Goal: Task Accomplishment & Management: Use online tool/utility

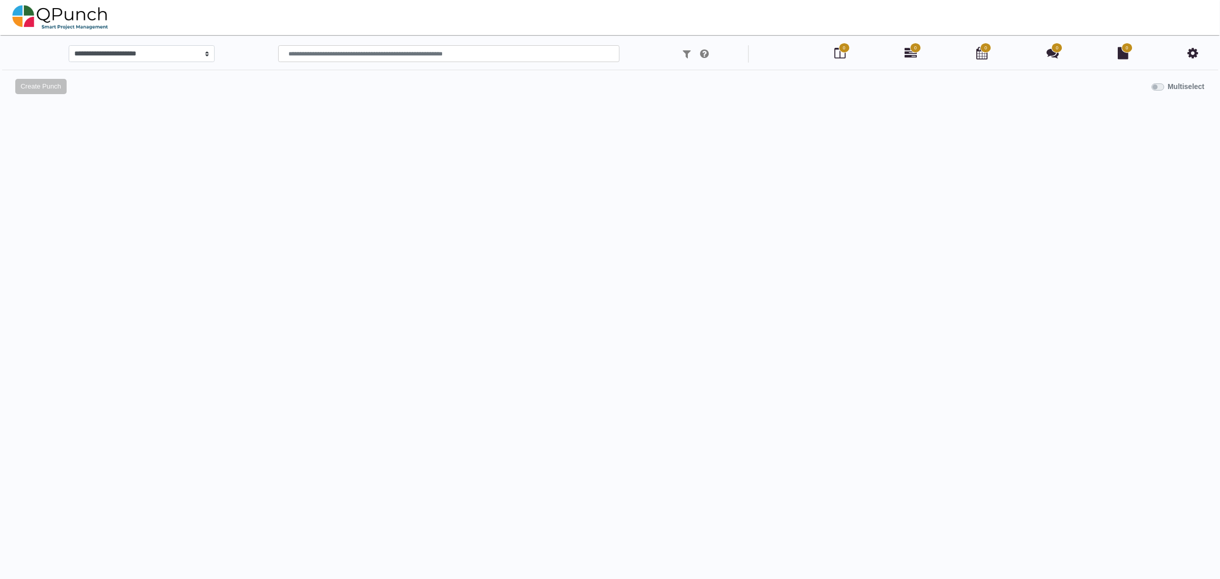
select select
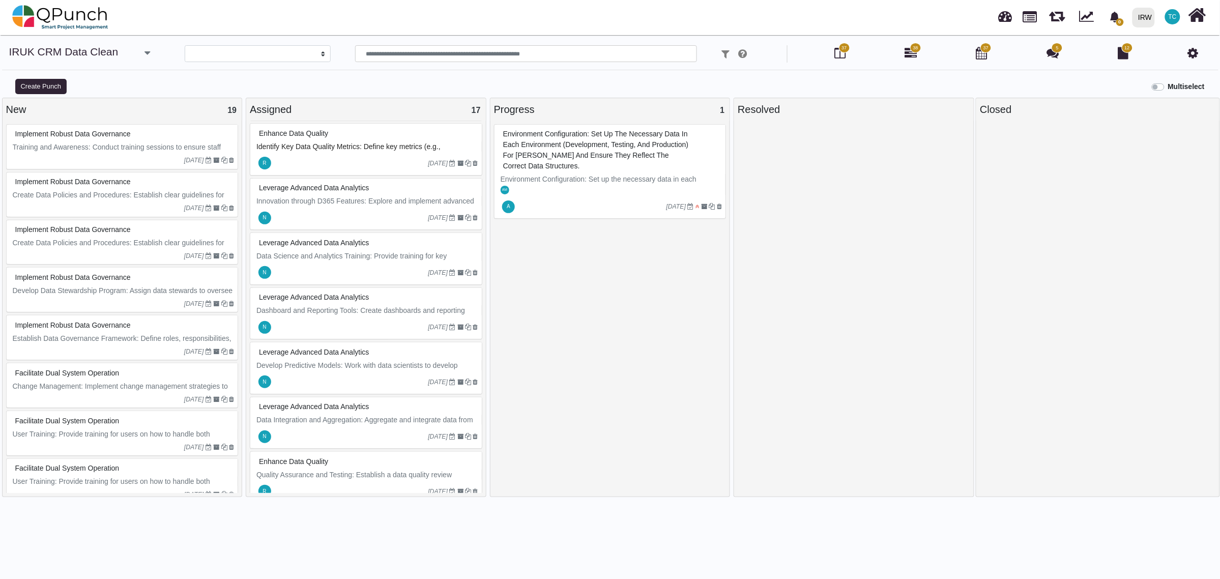
scroll to position [64, 0]
click at [334, 160] on div at bounding box center [350, 166] width 155 height 16
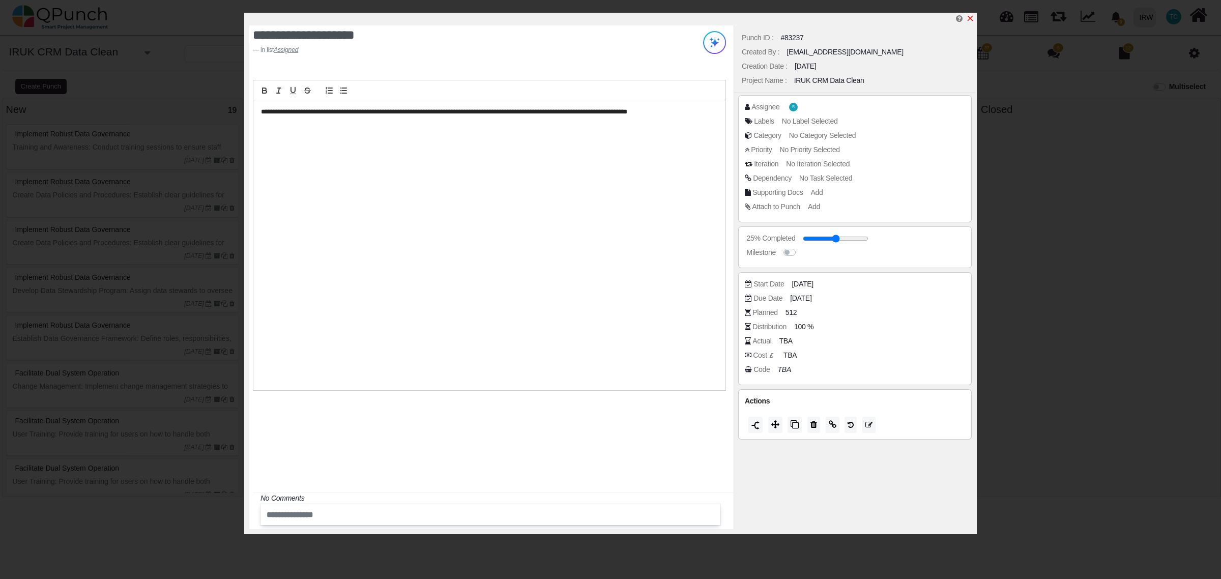
click at [970, 18] on icon "x" at bounding box center [970, 18] width 8 height 8
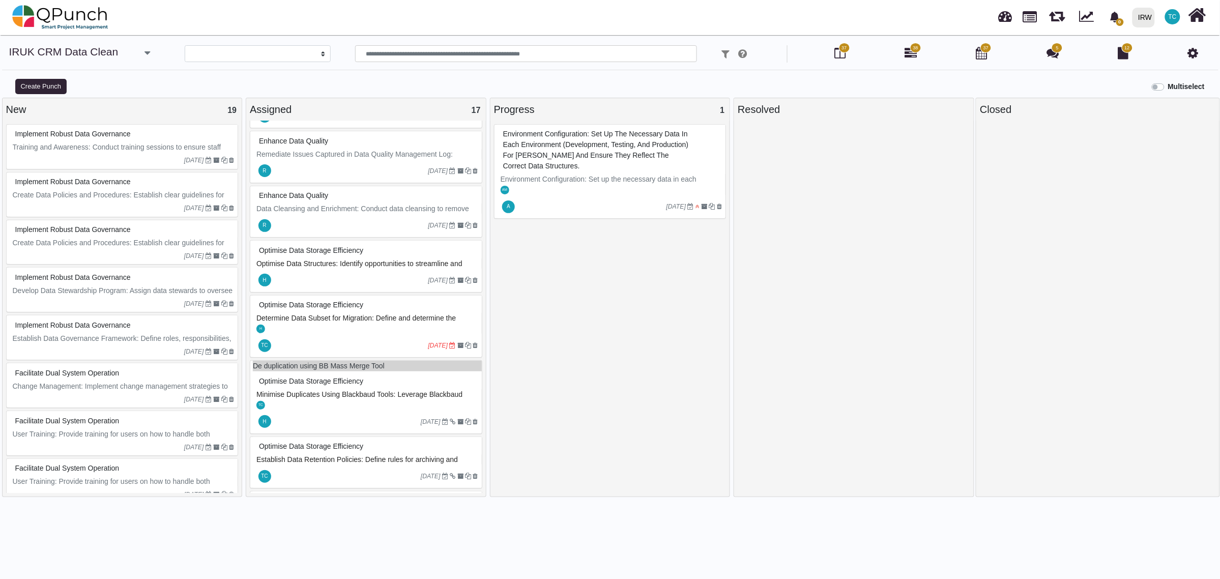
scroll to position [572, 0]
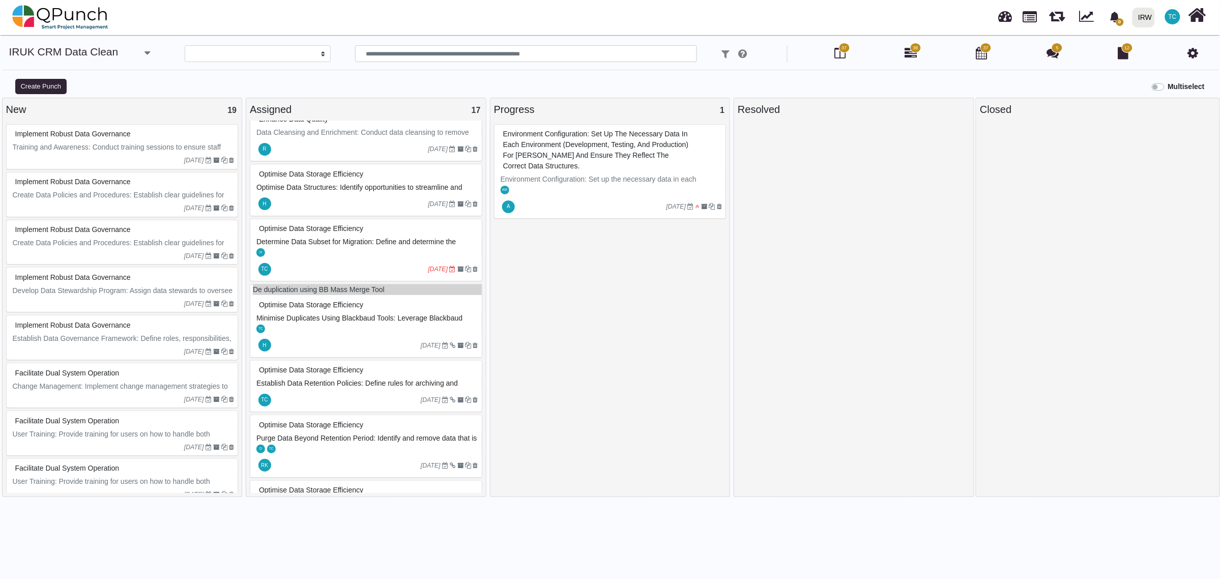
click at [313, 256] on div "H" at bounding box center [367, 252] width 229 height 11
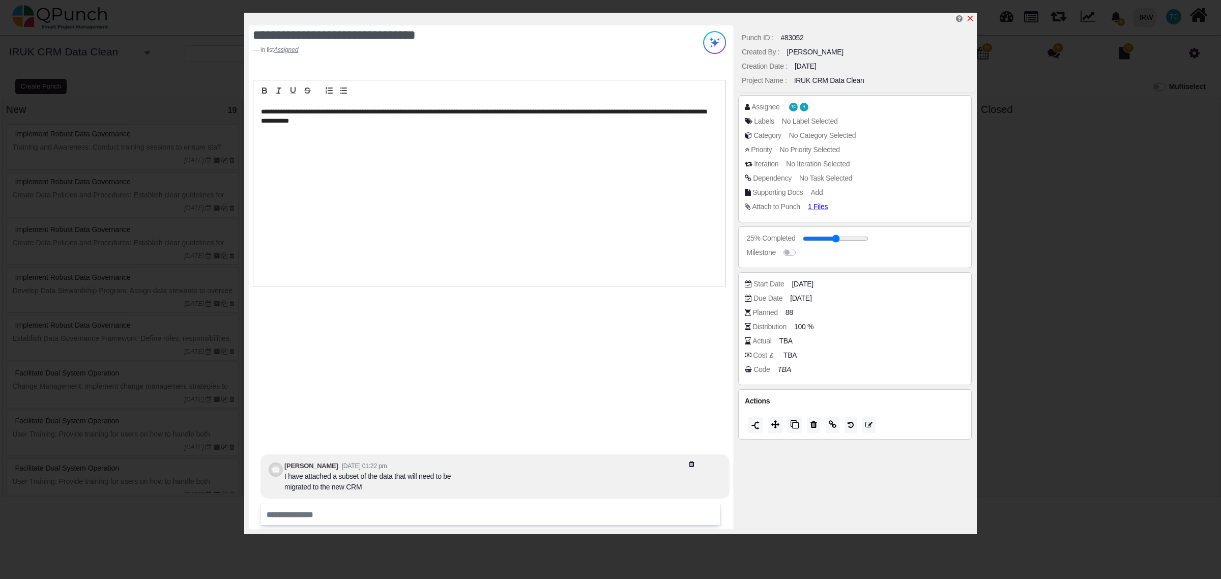
click at [973, 17] on icon "x" at bounding box center [970, 18] width 8 height 8
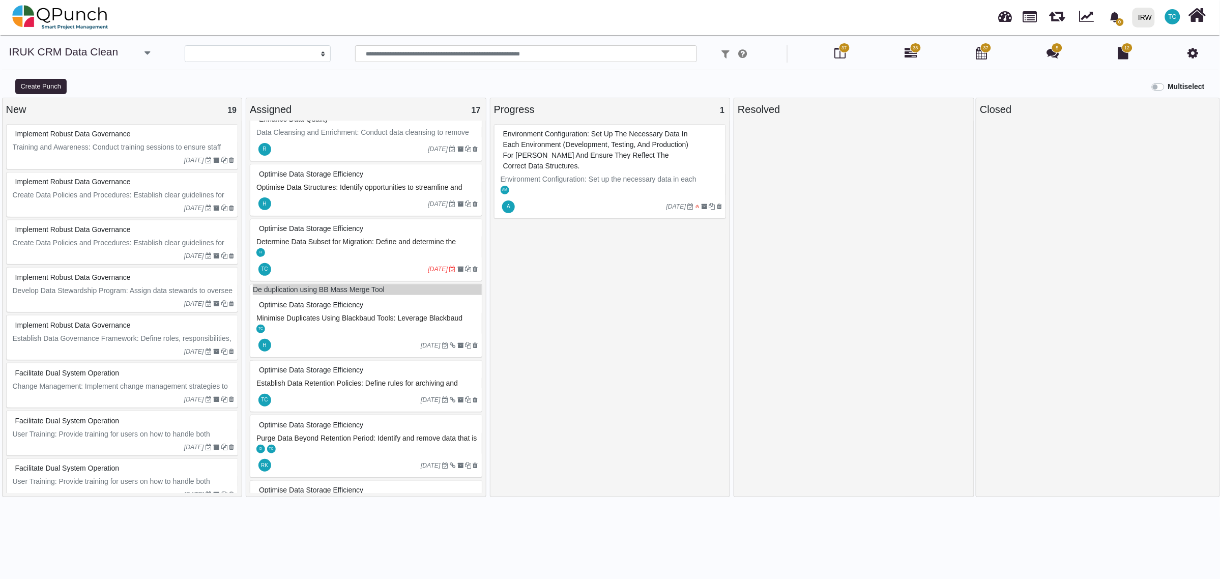
click at [313, 387] on span "Establish Data Retention Policies: Define rules for archiving and deleting outd…" at bounding box center [360, 388] width 209 height 19
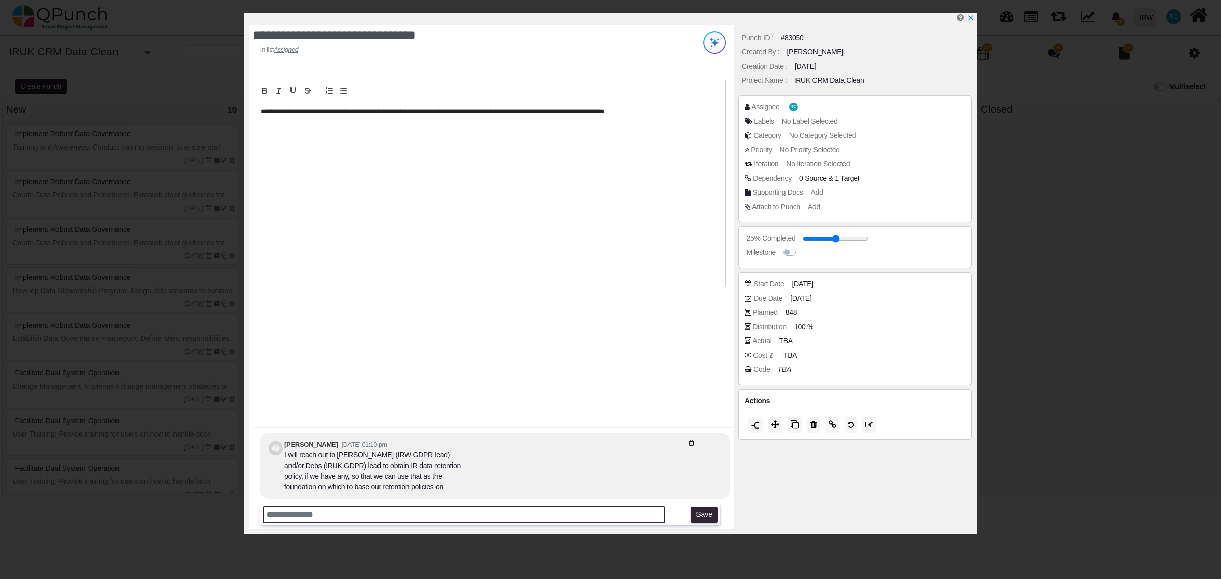
click at [390, 516] on input "text" at bounding box center [464, 514] width 403 height 17
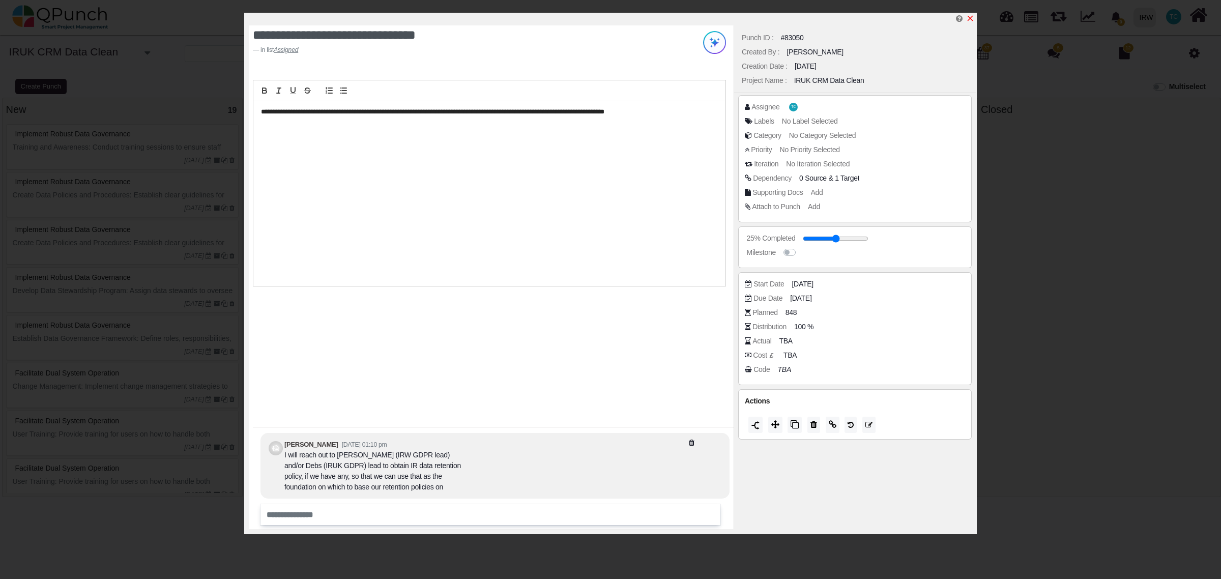
click at [970, 17] on icon "x" at bounding box center [970, 18] width 8 height 8
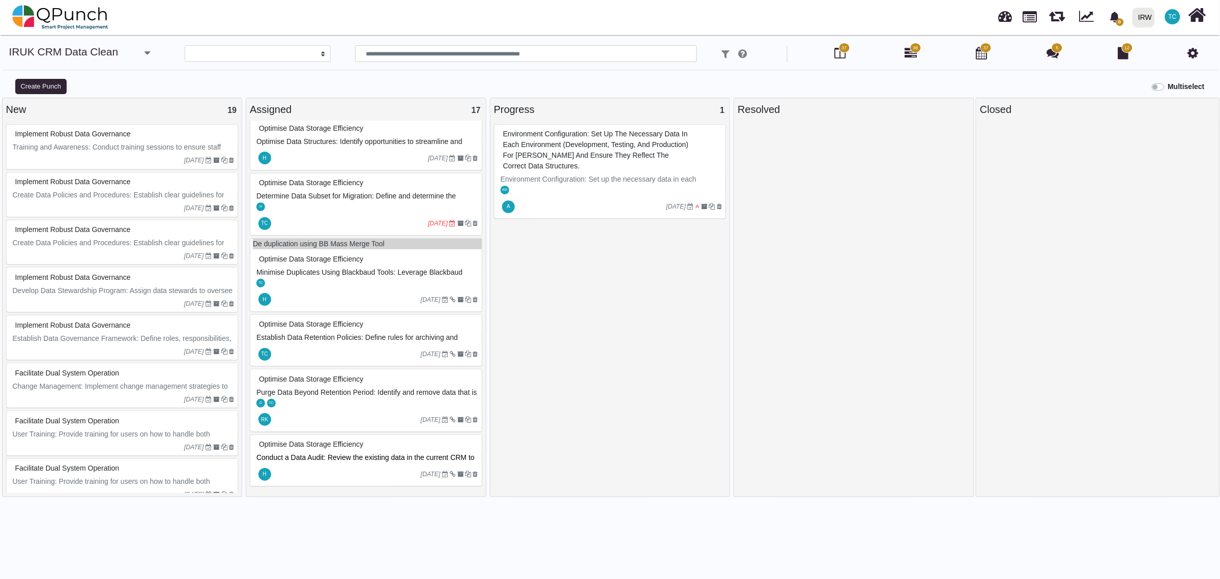
scroll to position [9, 0]
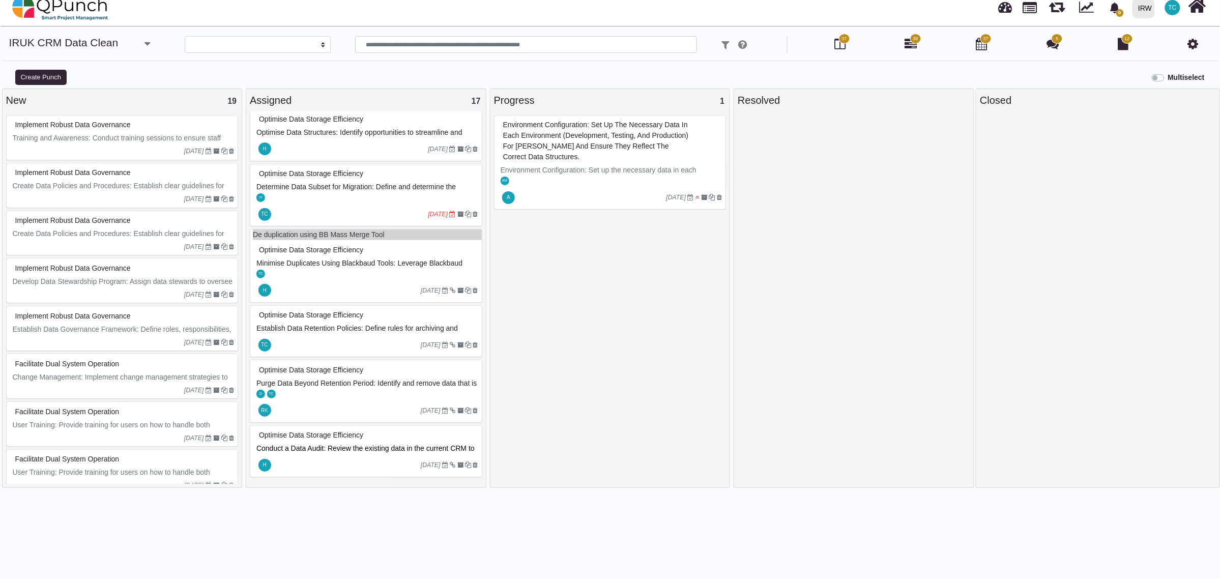
click at [328, 449] on span "Conduct a Data Audit: Review the existing data in the current CRM to identify u…" at bounding box center [366, 453] width 220 height 19
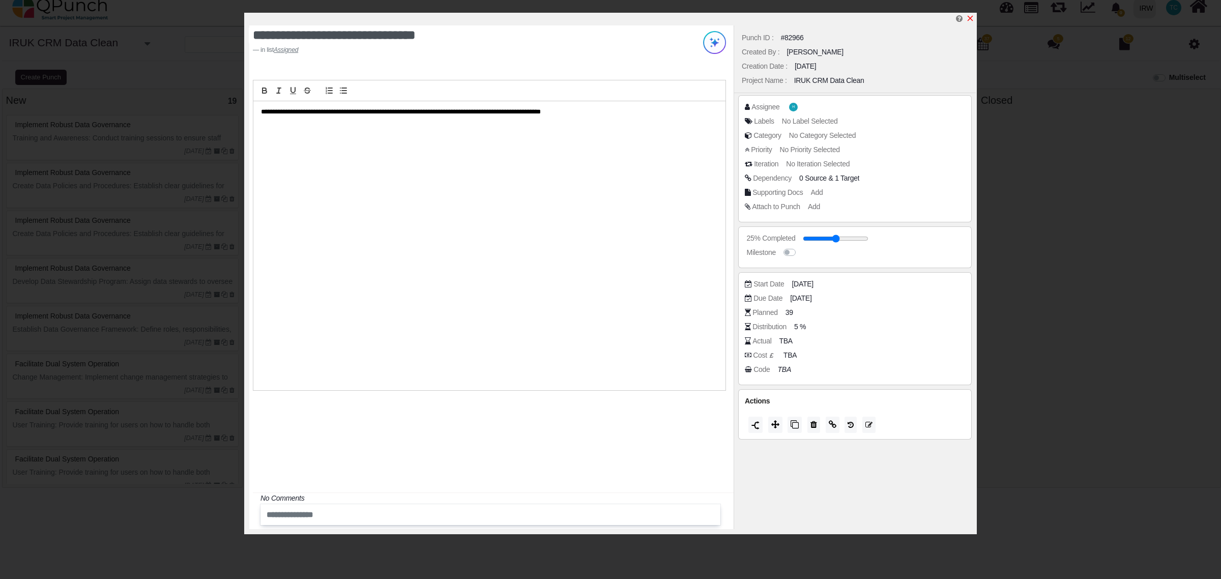
click at [972, 19] on icon "x" at bounding box center [970, 18] width 8 height 8
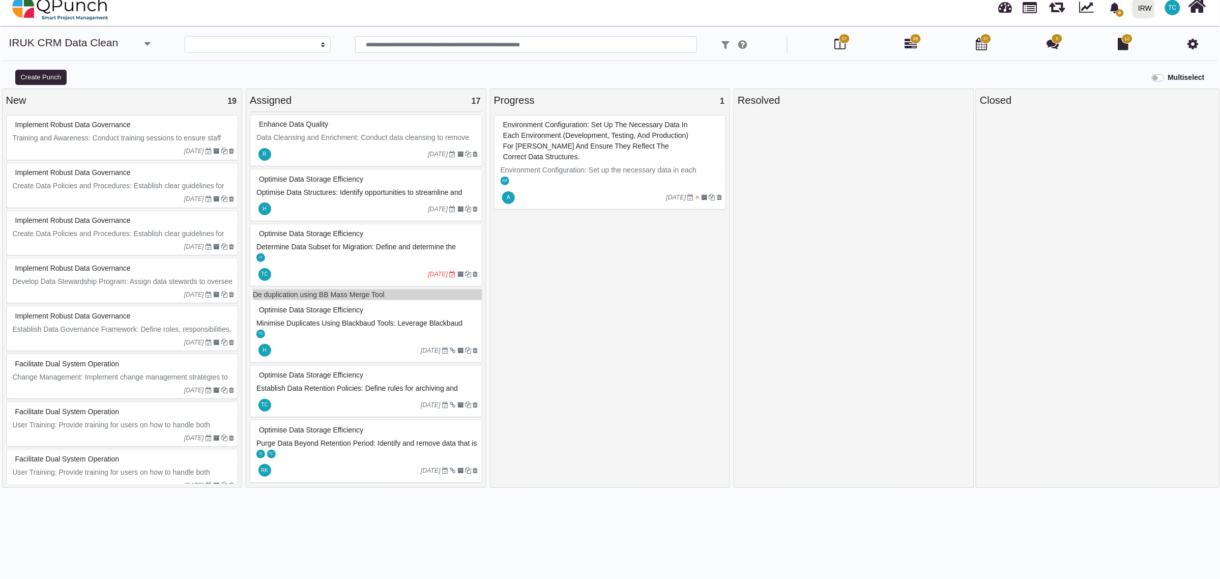
scroll to position [622, 0]
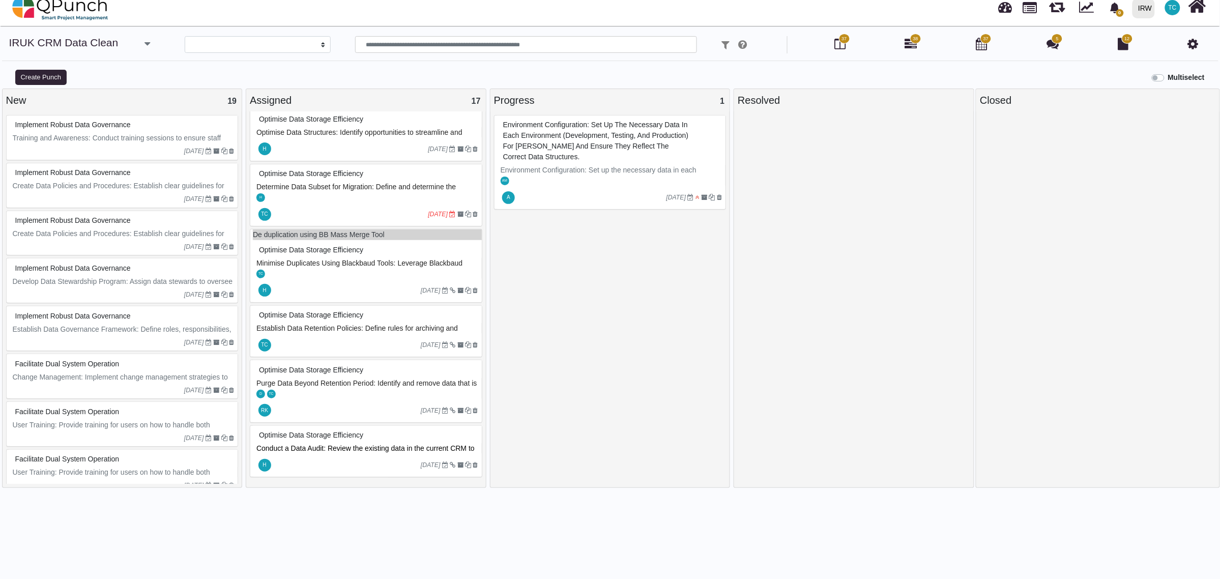
click at [352, 448] on span "Conduct a Data Audit: Review the existing data in the current CRM to identify u…" at bounding box center [366, 453] width 220 height 19
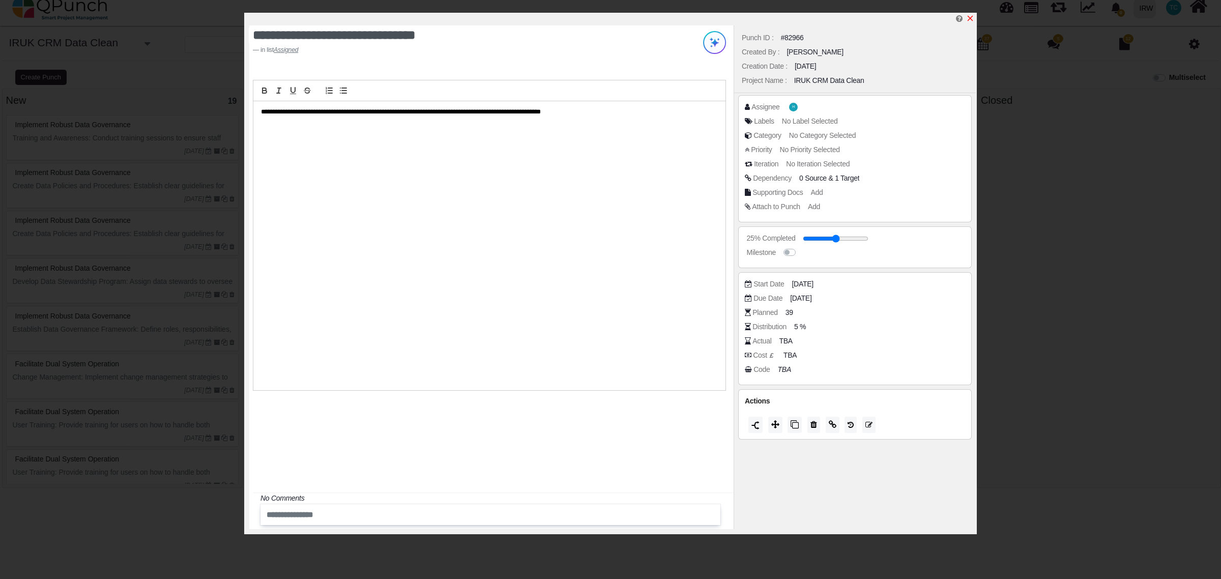
click at [971, 14] on link at bounding box center [970, 18] width 8 height 9
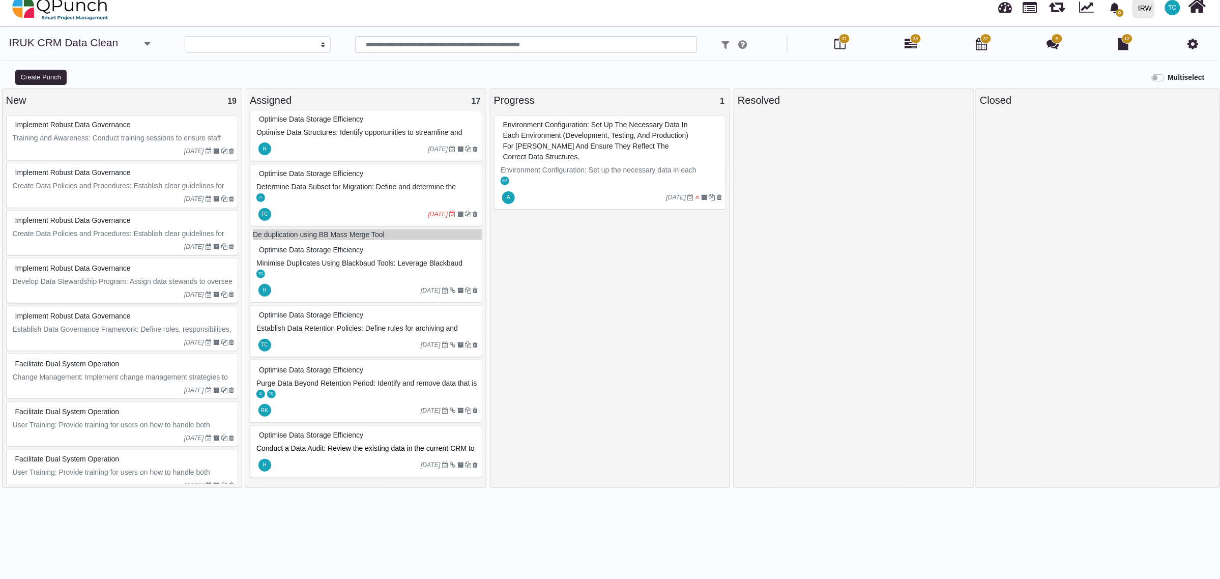
click at [318, 380] on span "Purge Data Beyond Retention Period: Identify and remove data that is beyond the…" at bounding box center [367, 394] width 222 height 30
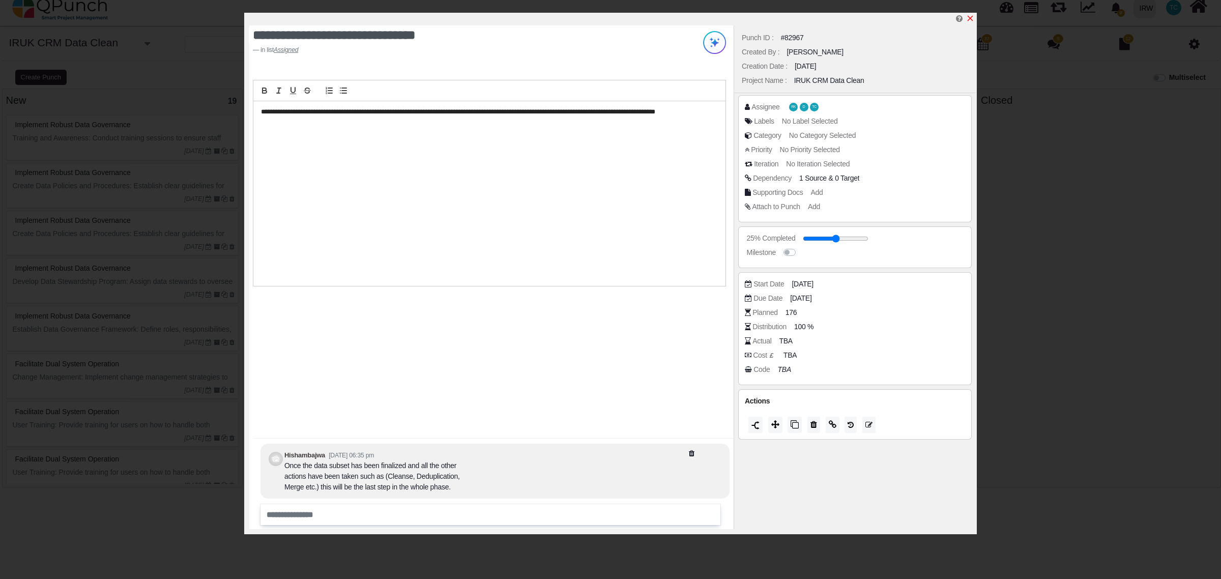
click at [972, 19] on icon "x" at bounding box center [970, 18] width 8 height 8
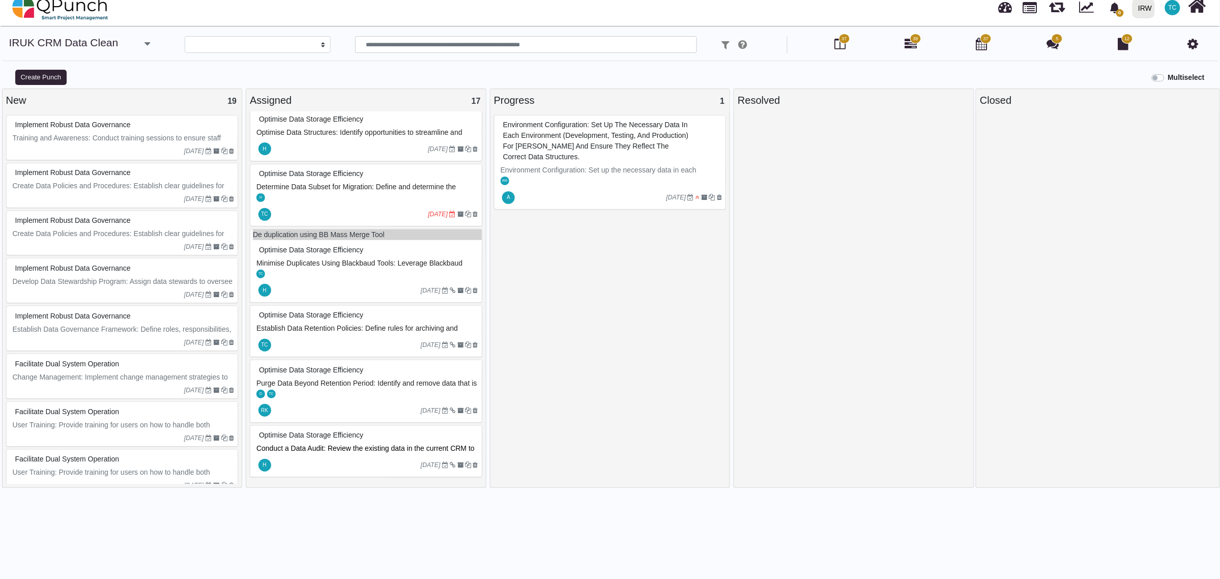
click at [315, 264] on span "Minimise Duplicates Using Blackbaud Tools: Leverage Blackbaud tools to identify…" at bounding box center [360, 274] width 208 height 30
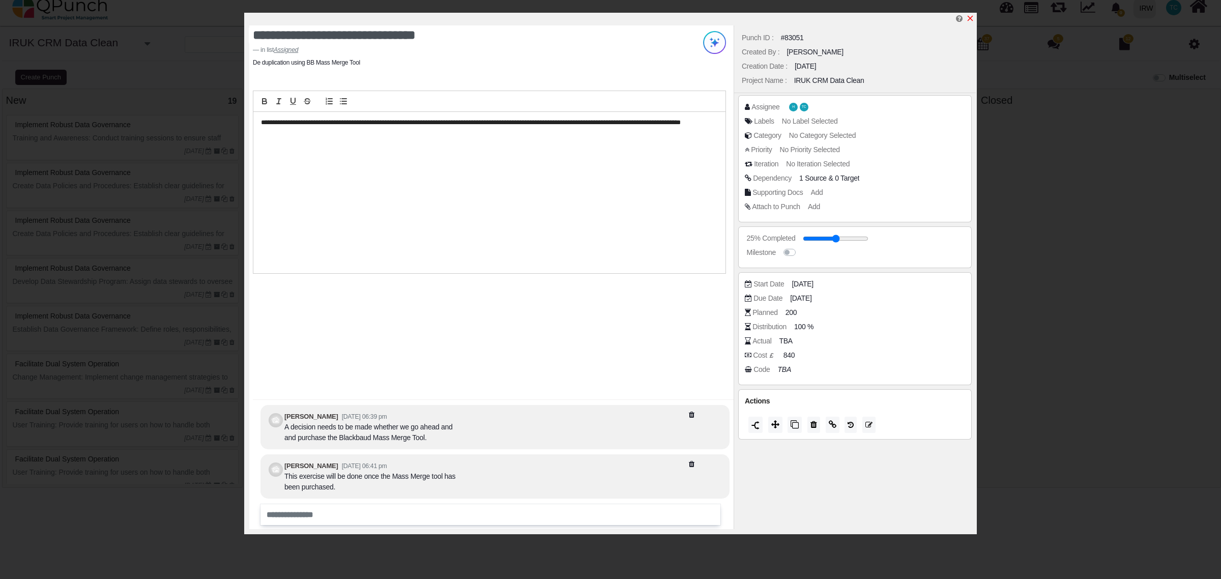
click at [970, 18] on icon "x" at bounding box center [970, 18] width 8 height 8
